Goal: Task Accomplishment & Management: Manage account settings

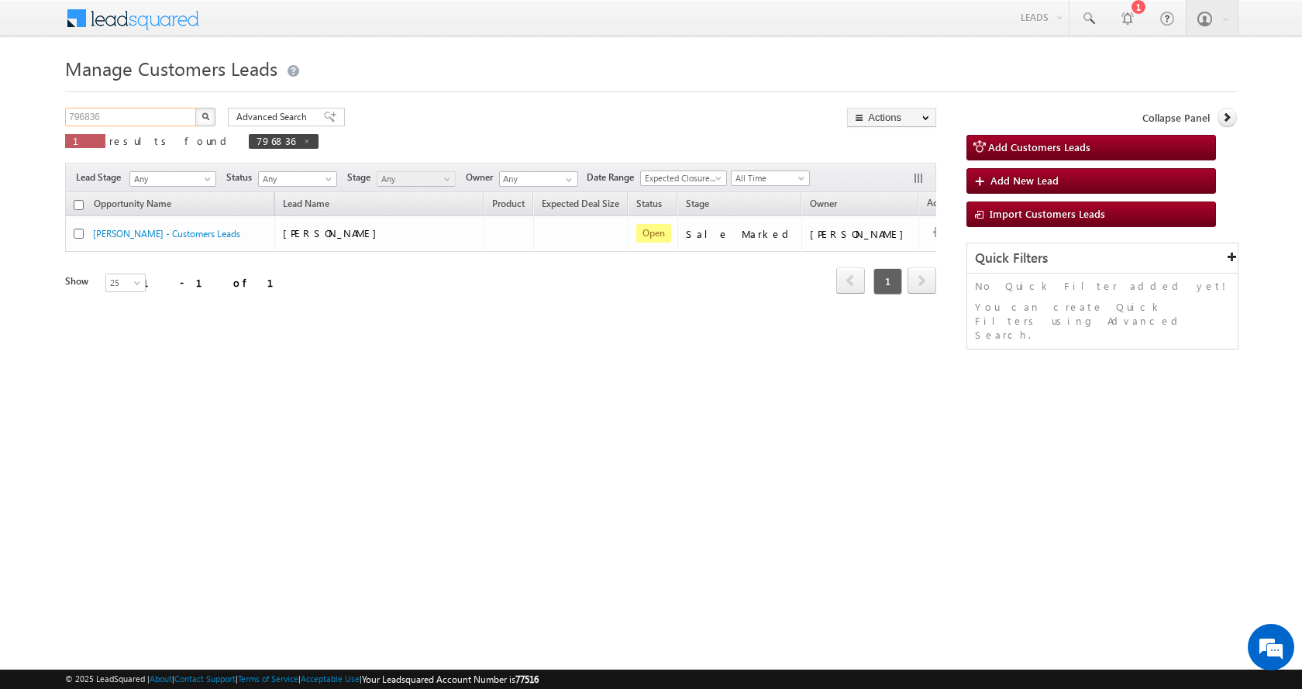
click at [96, 110] on input "796836" at bounding box center [131, 117] width 133 height 19
paste input "555"
type input "796555"
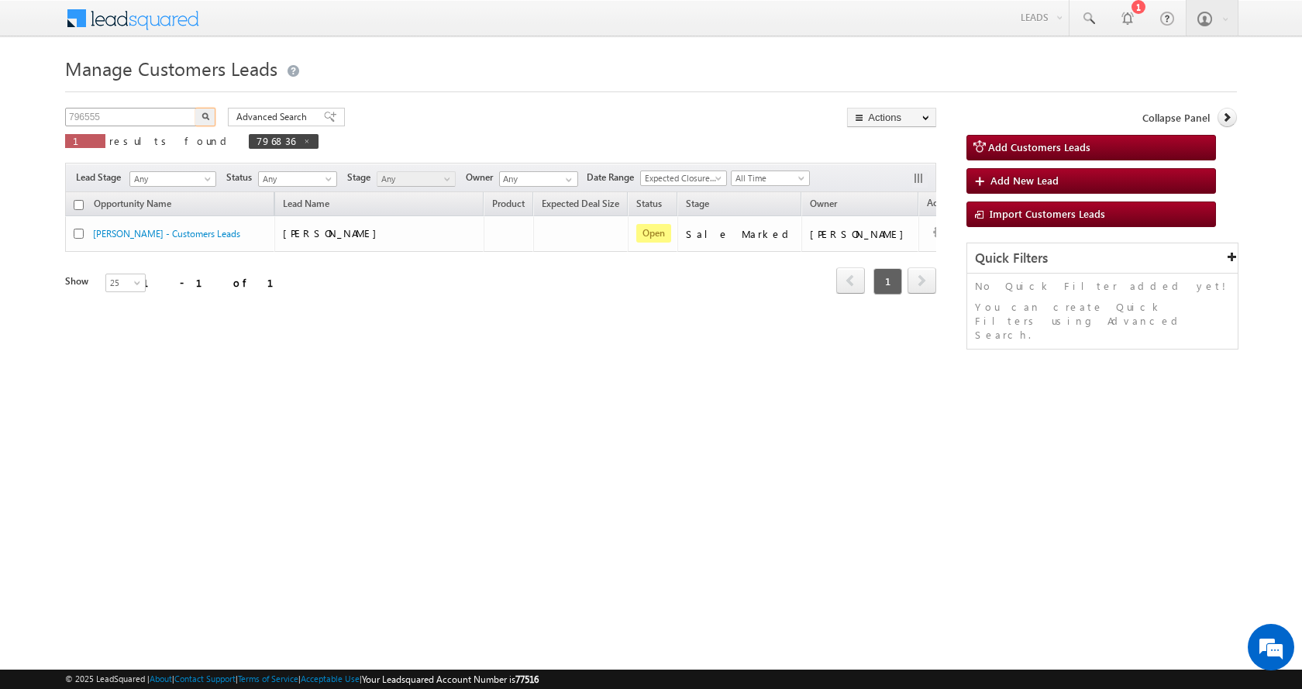
click at [195, 108] on button "button" at bounding box center [205, 117] width 20 height 19
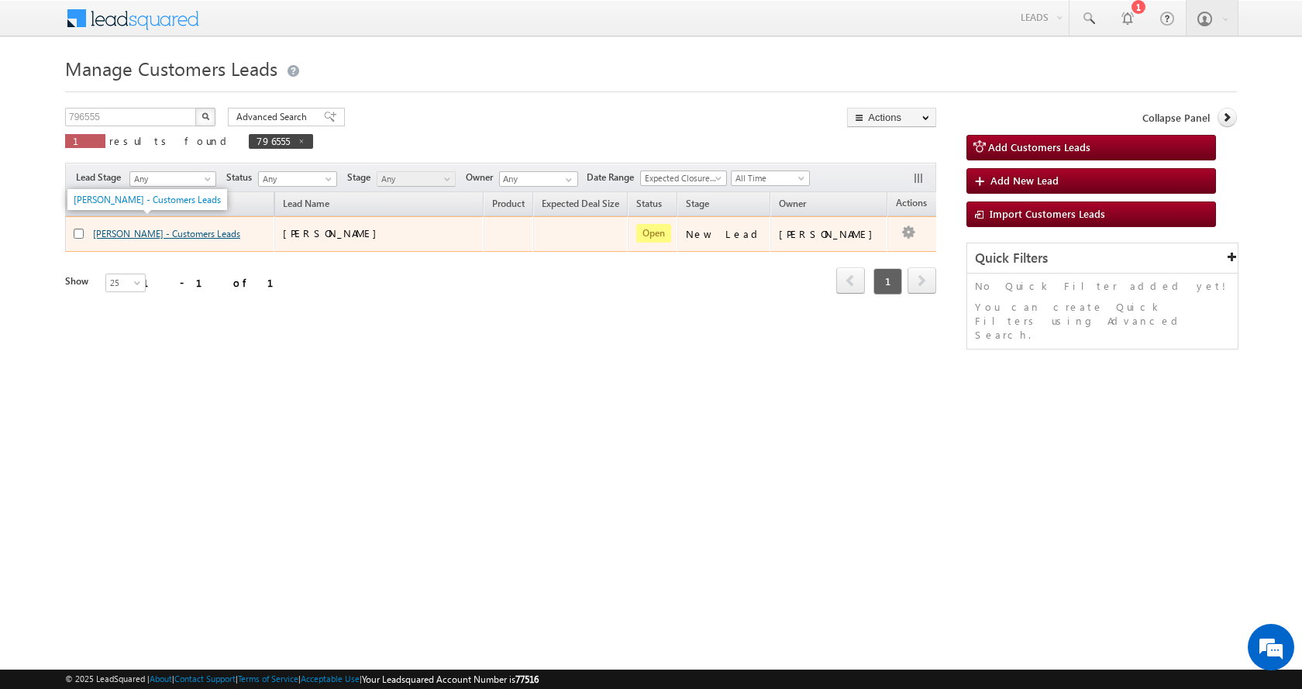
click at [211, 237] on link "[PERSON_NAME] - Customers Leads" at bounding box center [166, 234] width 147 height 12
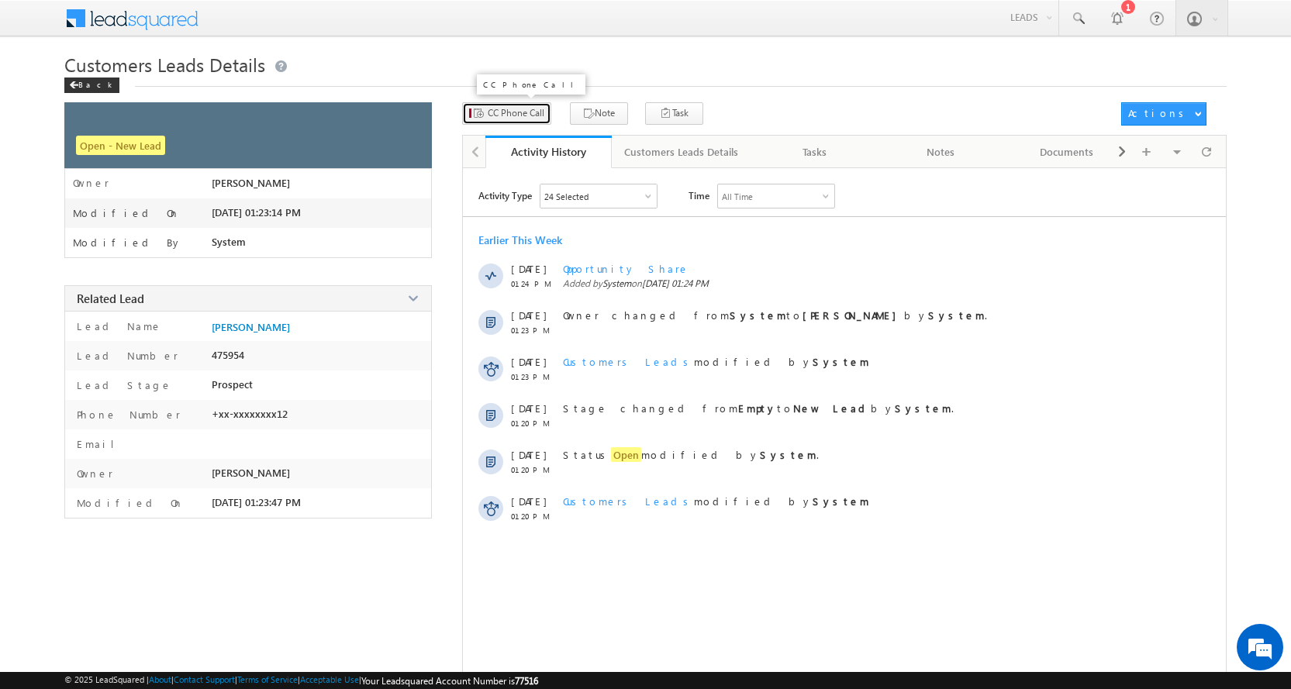
click at [510, 113] on span "CC Phone Call" at bounding box center [516, 113] width 57 height 14
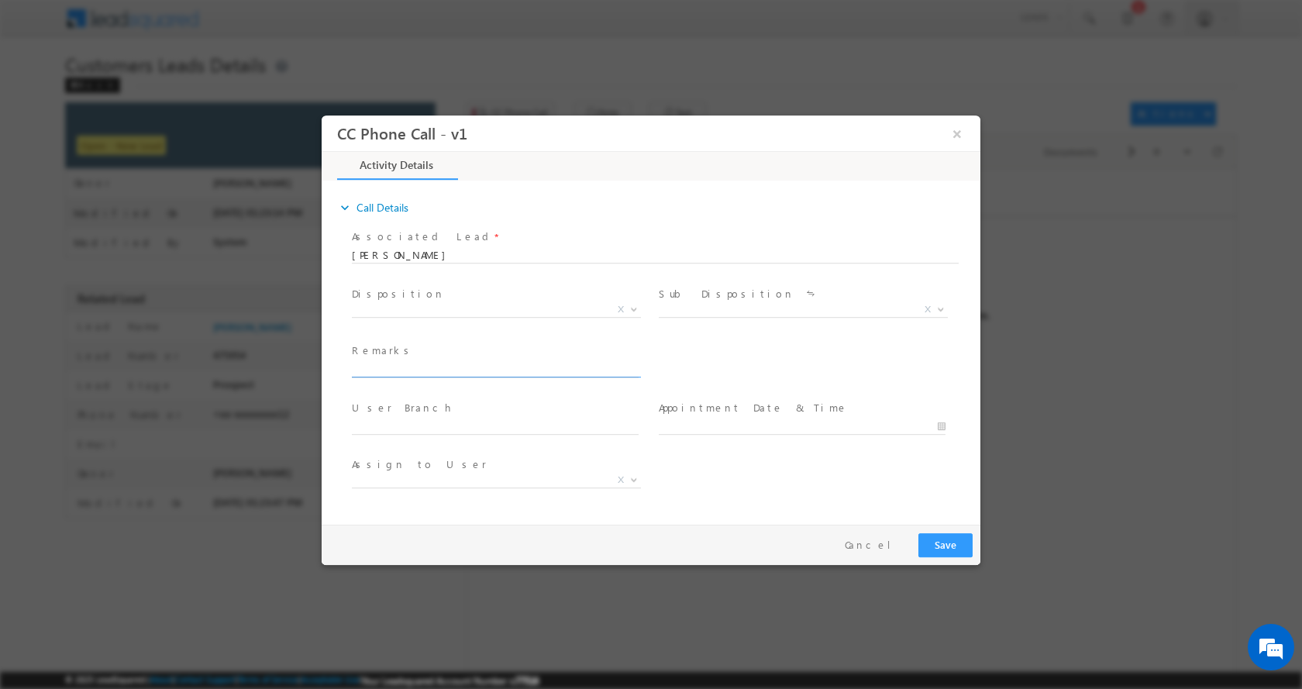
click at [411, 371] on input "text" at bounding box center [495, 369] width 287 height 16
type input "[PERSON_NAME]-8806151612-HOME CONSTRUCTION-LOAN-5 L-PV-30 L-REG-BUSINESS-AUTO-3…"
select select "[EMAIL_ADDRESS][DOMAIN_NAME]"
type input "[PERSON_NAME]-8806151612-HOME CONSTRUCTION-LOAN-5 L-PV-30 L-REG-BUSINESS-AUTO-3…"
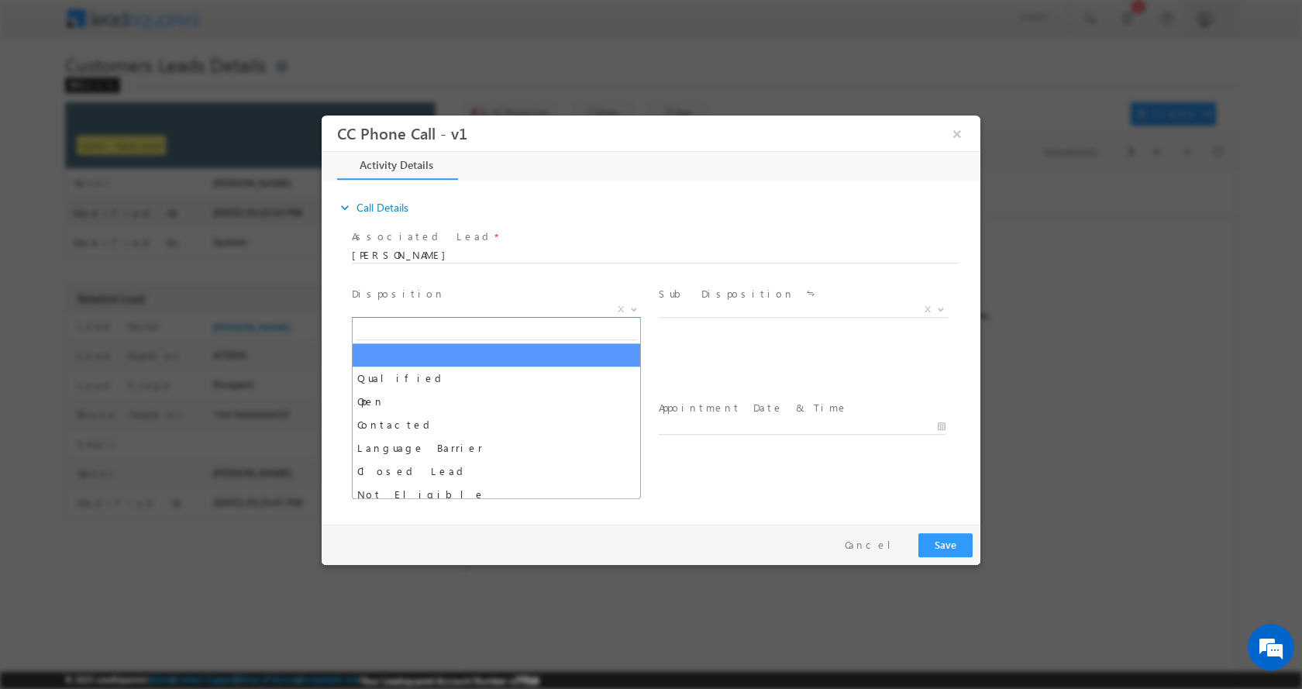
click at [630, 308] on b at bounding box center [633, 307] width 9 height 5
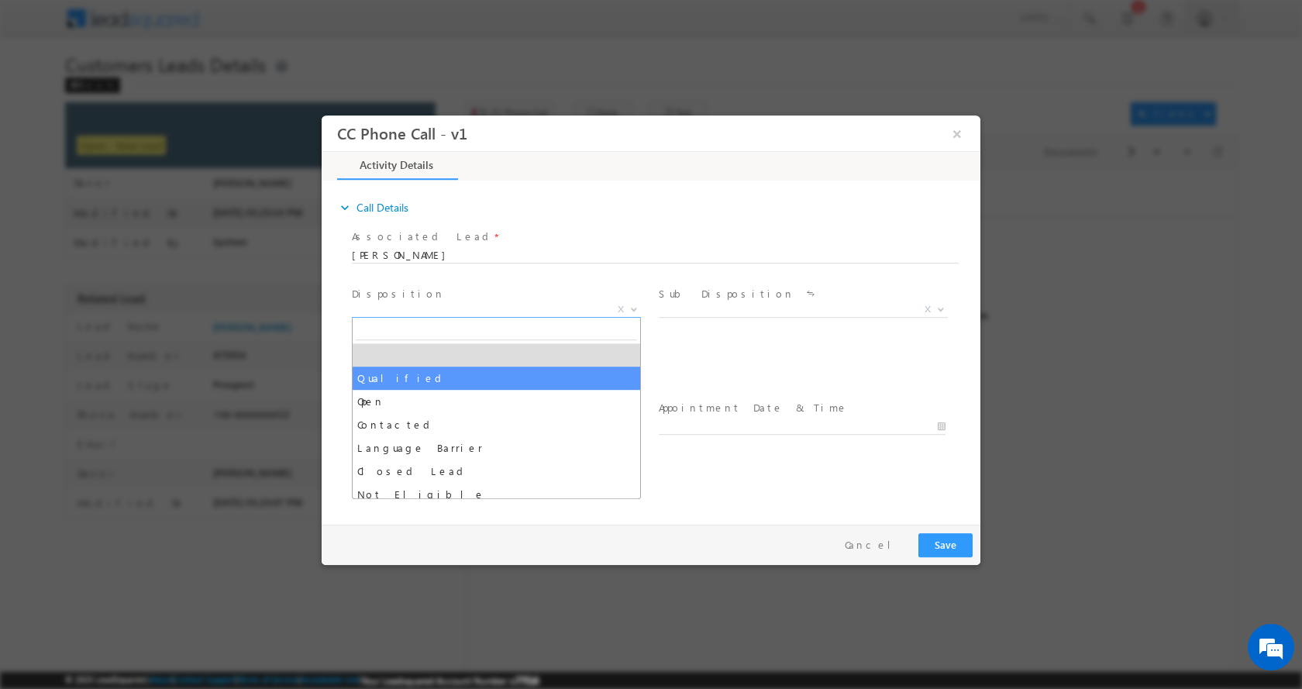
select select "Qualified"
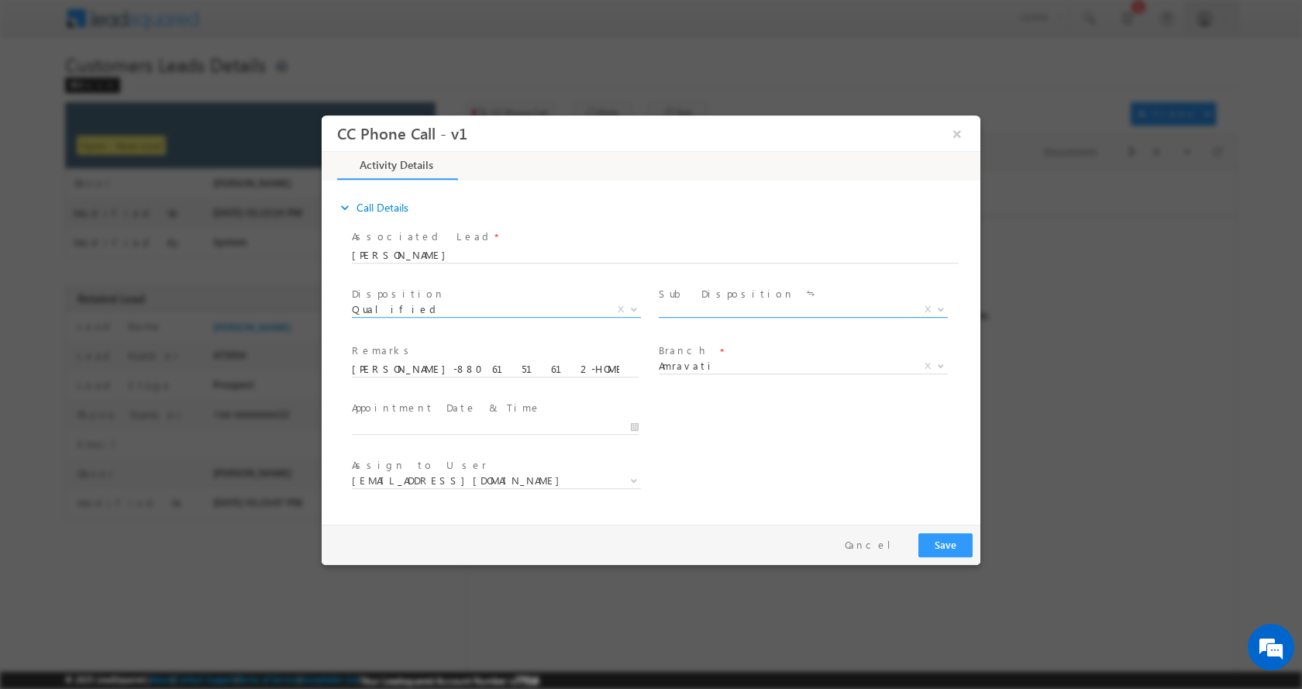
click at [940, 311] on span at bounding box center [940, 308] width 16 height 20
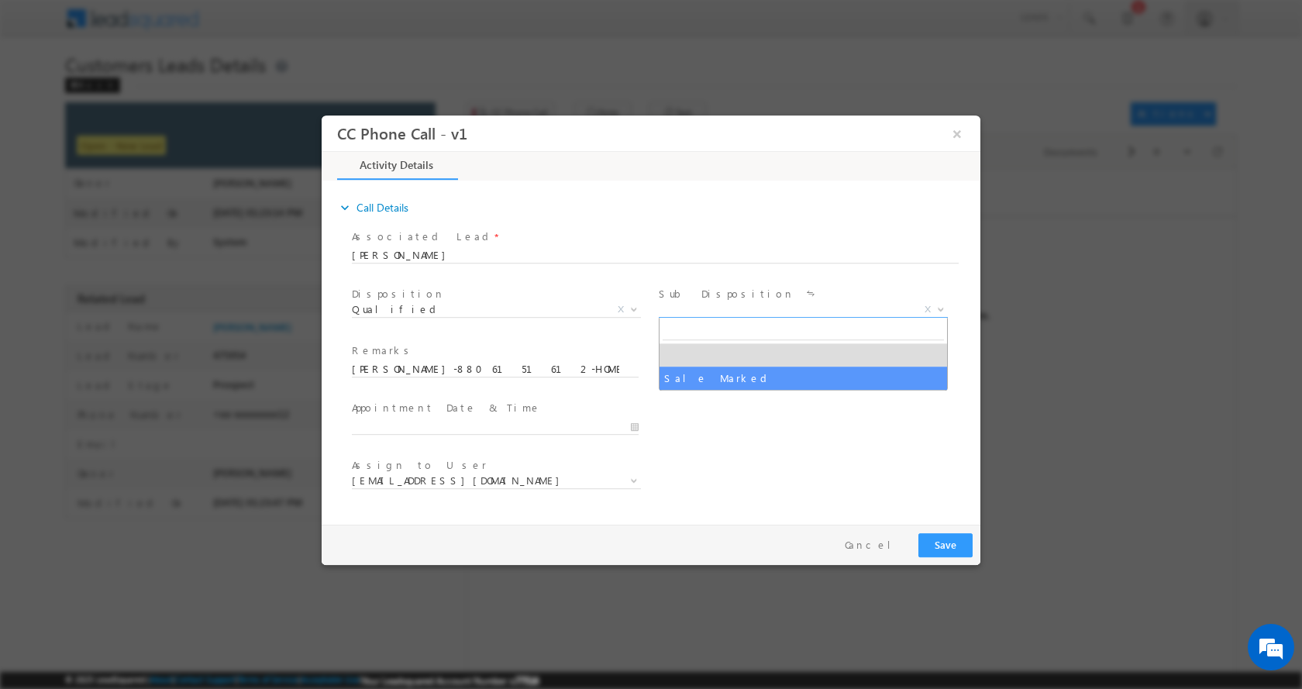
select select "Sale Marked"
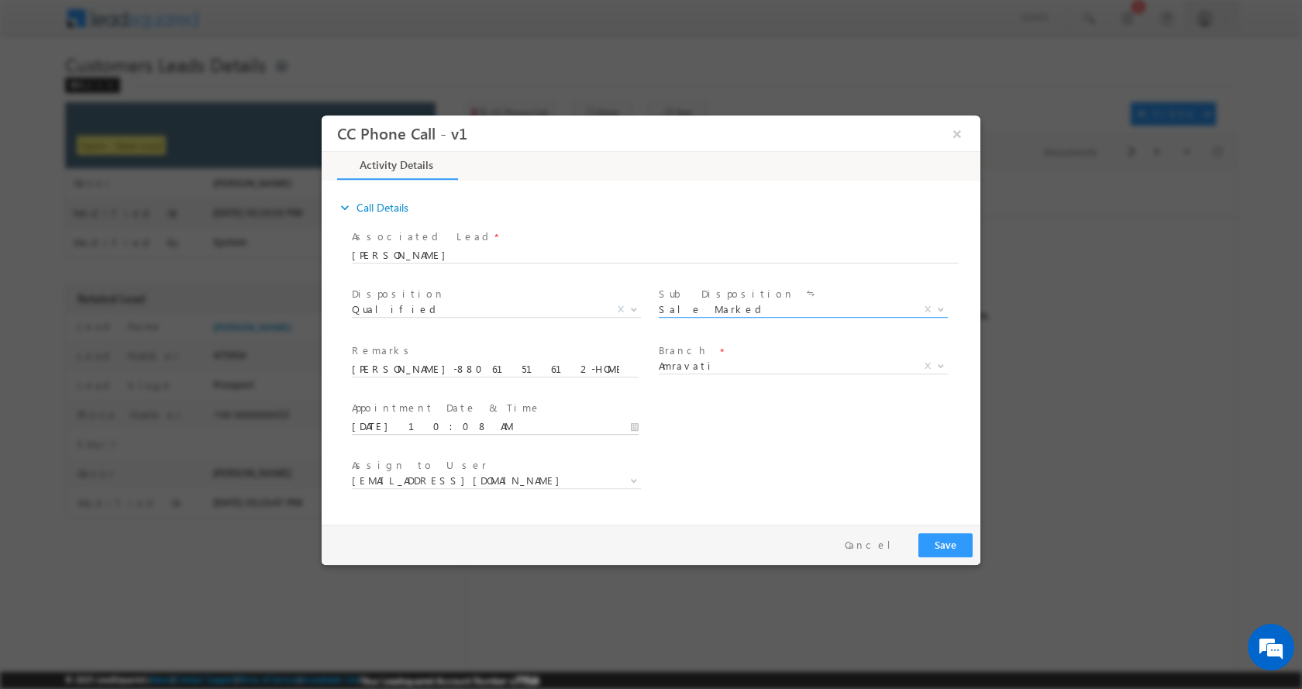
click at [634, 428] on input "08/28/2025 10:08 AM" at bounding box center [495, 427] width 287 height 16
type input "08/28/2025 11:08 AM"
type input "11"
click at [414, 400] on span at bounding box center [410, 401] width 11 height 12
type input "08/28/2025 12:08 PM"
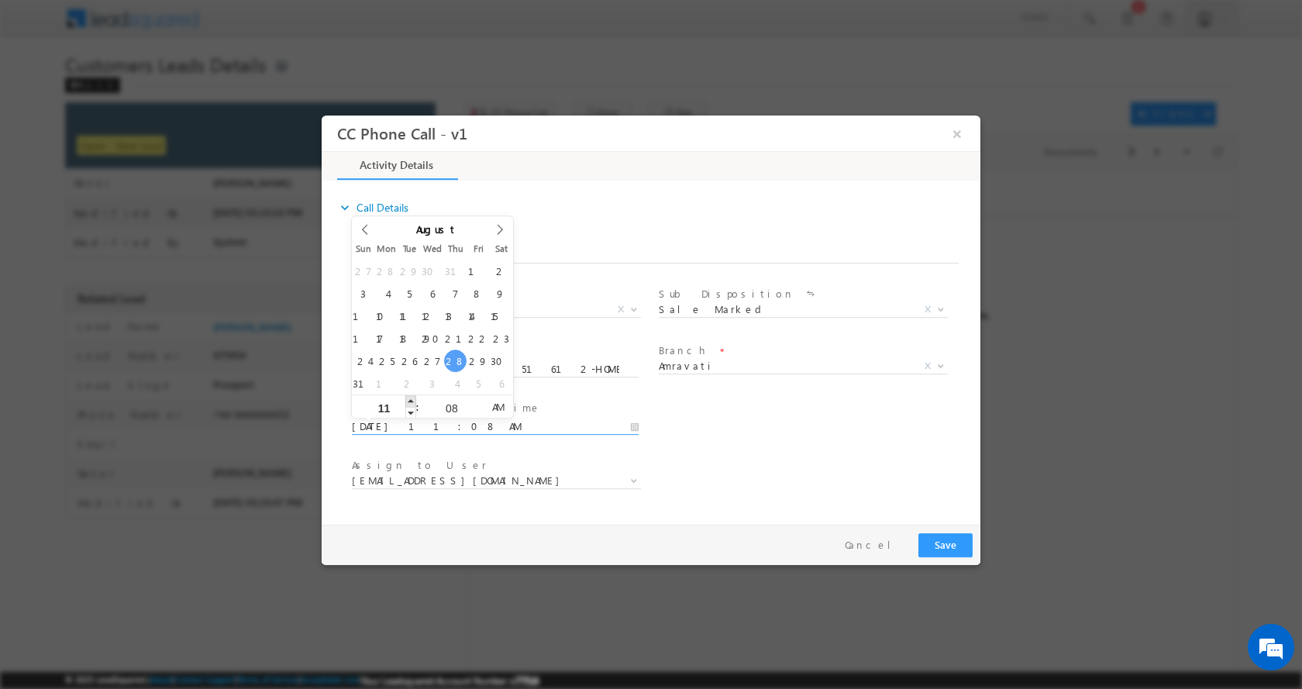
type input "12"
click at [414, 400] on span at bounding box center [410, 401] width 11 height 12
type input "08/28/2025 1:08 PM"
type input "01"
click at [414, 400] on span at bounding box center [410, 401] width 11 height 12
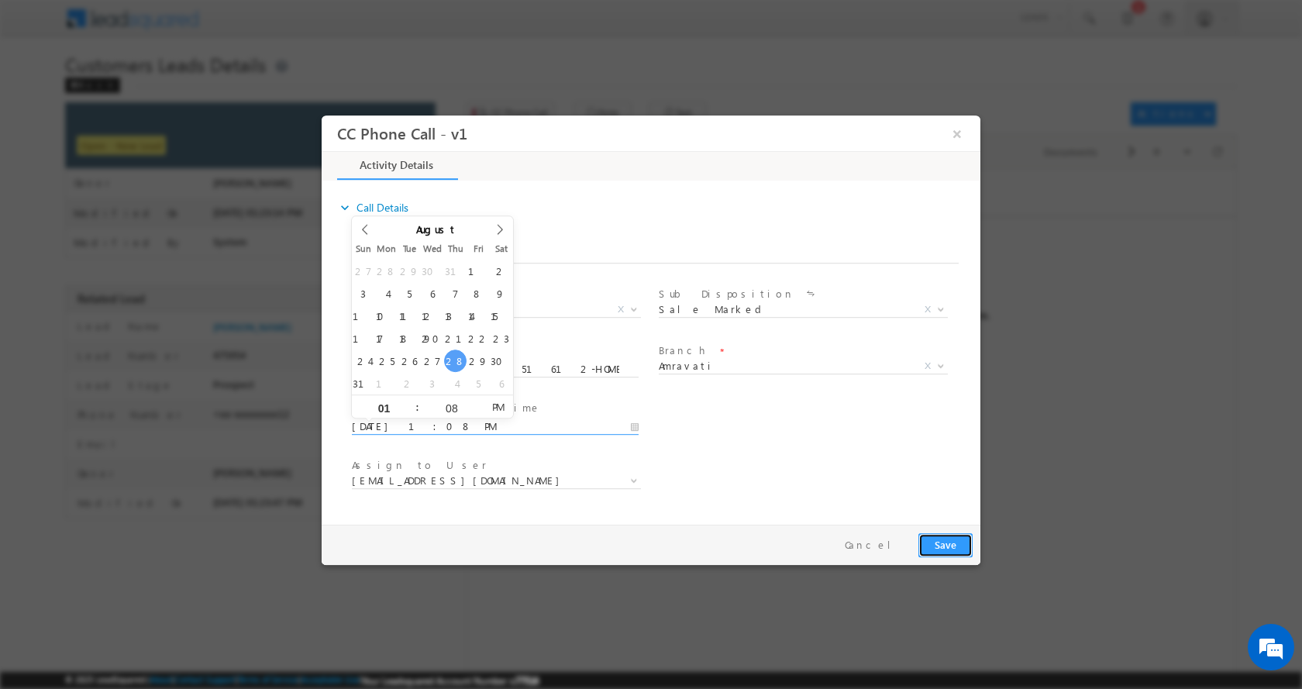
click at [941, 543] on button "Save" at bounding box center [946, 545] width 54 height 24
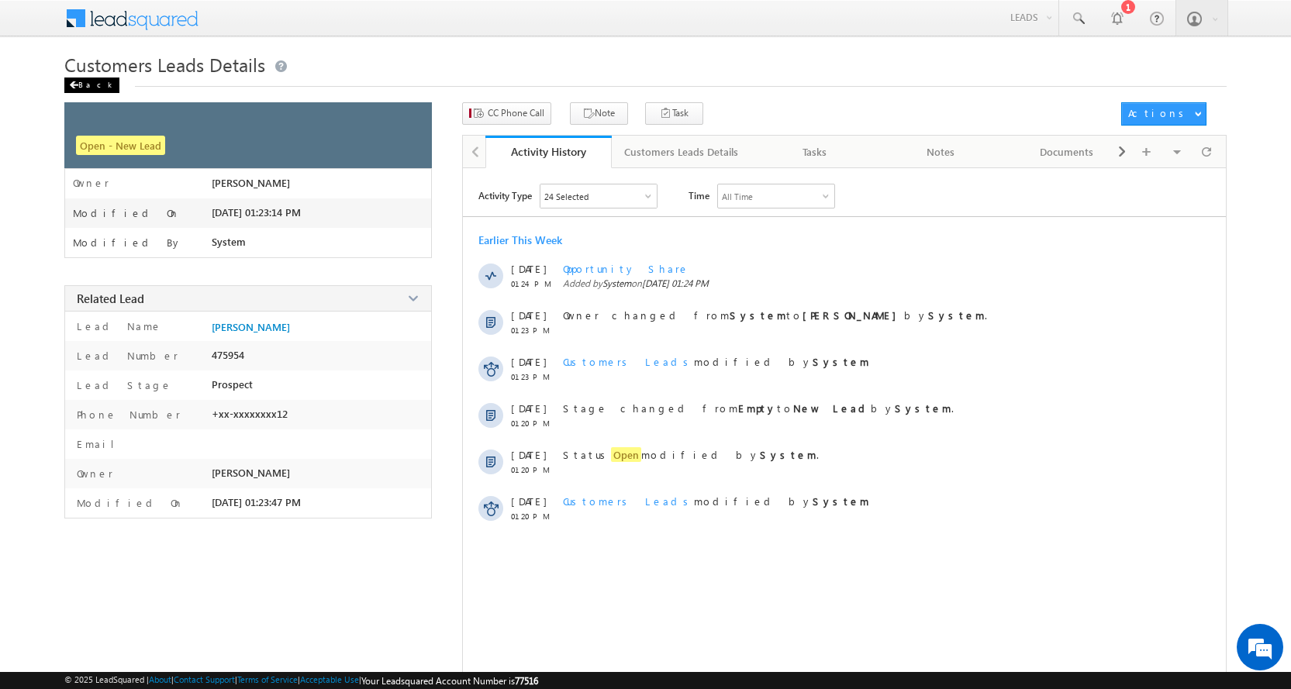
click at [91, 84] on div "Back" at bounding box center [91, 86] width 55 height 16
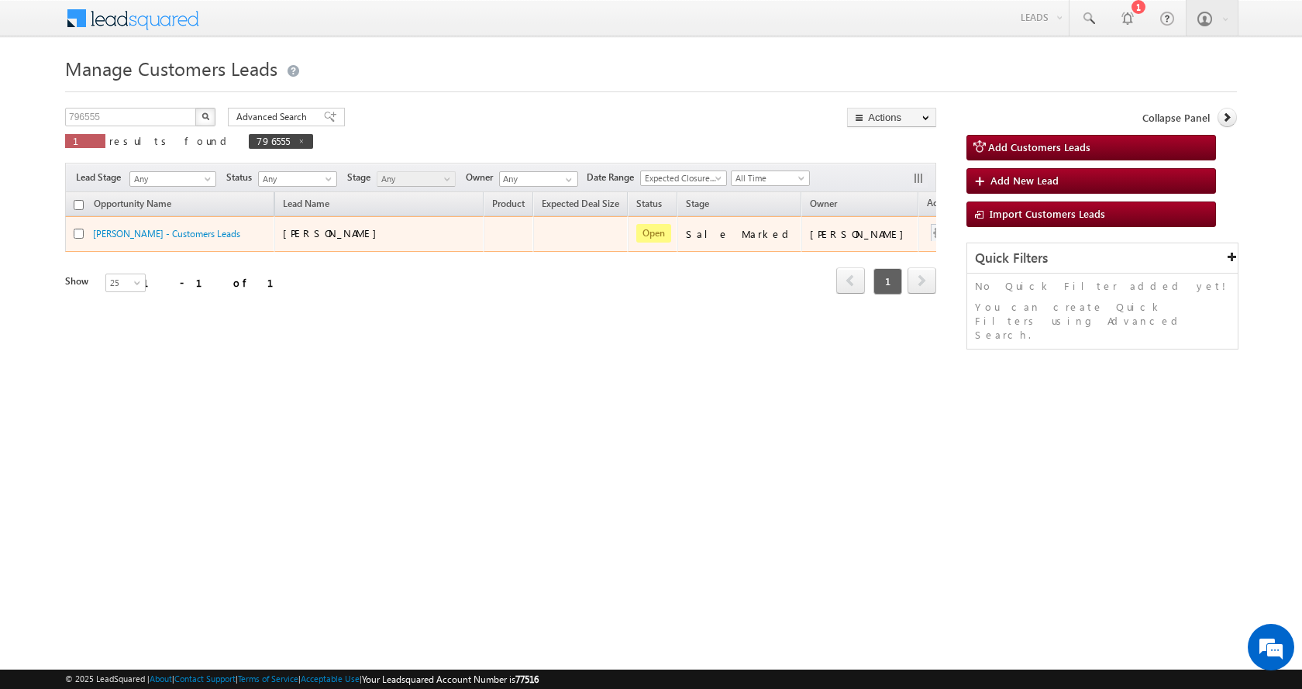
click at [927, 238] on div at bounding box center [939, 234] width 25 height 20
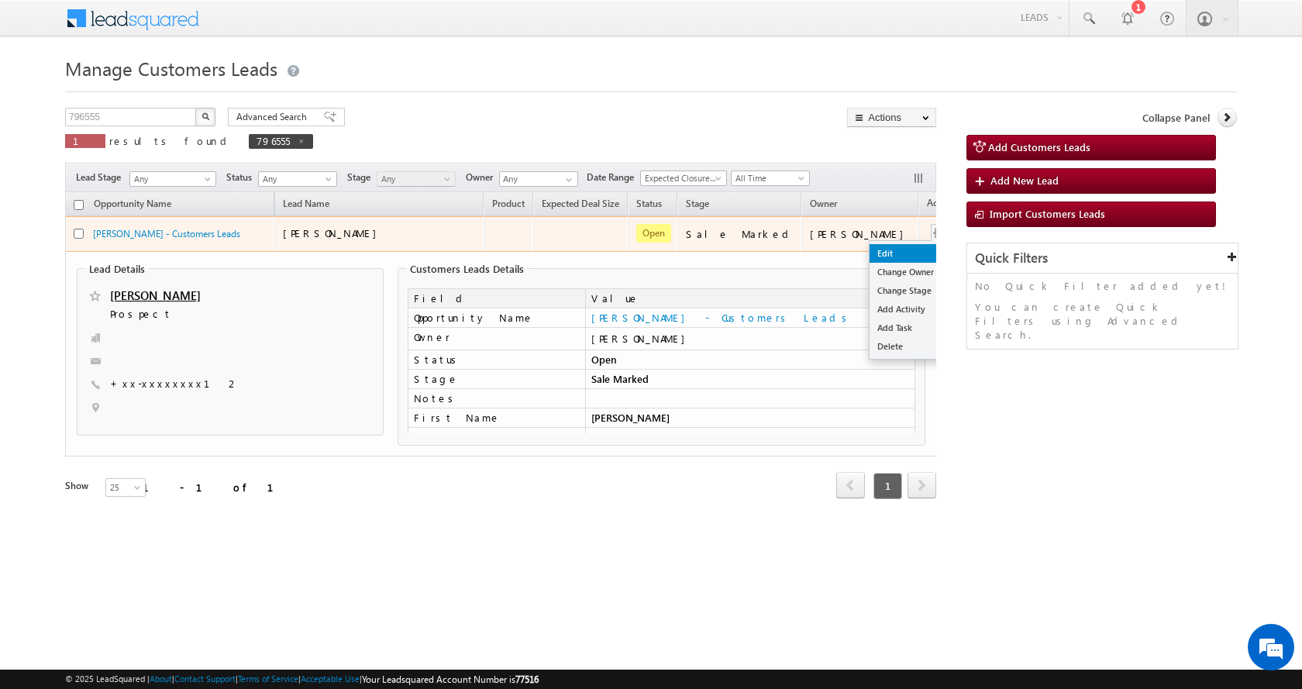
click at [874, 251] on link "Edit" at bounding box center [909, 253] width 78 height 19
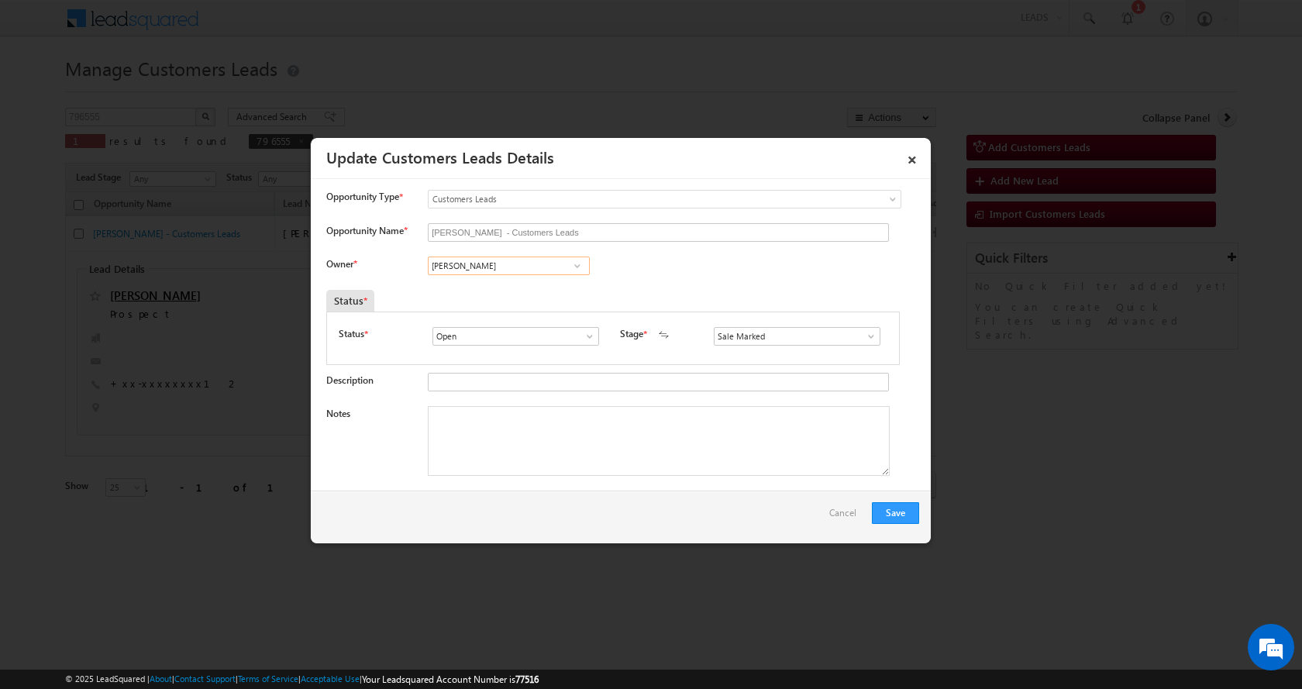
click at [484, 264] on input "[PERSON_NAME]" at bounding box center [509, 266] width 162 height 19
paste input "[PERSON_NAME]"
click at [555, 283] on link "Vaibhav Shankar Dhanke vaibhav.dhanke@sgrlimited.in" at bounding box center [509, 289] width 162 height 29
type input "[PERSON_NAME]"
click at [498, 429] on textarea "Notes" at bounding box center [659, 441] width 462 height 70
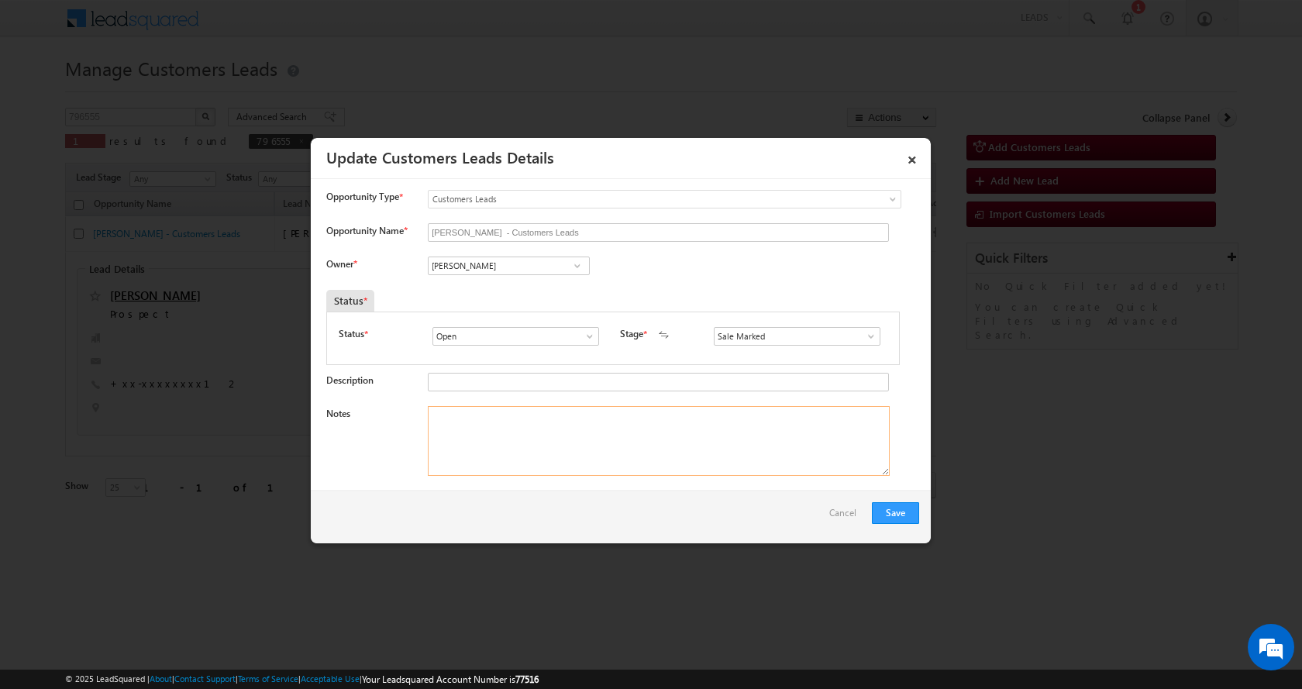
click at [474, 432] on textarea "Notes" at bounding box center [659, 441] width 462 height 70
paste textarea "AHMADALI AHMADSHAIKH SHAKEEL-8806151612-HOME CONSTRUCTION-LOAN-5 L-PV-30 L-REG-…"
type textarea "AHMADALI AHMADSHAIKH SHAKEEL-8806151612-HOME CONSTRUCTION-LOAN-5 L-PV-30 L-REG-…"
click at [893, 515] on button "Save" at bounding box center [895, 513] width 47 height 22
